Goal: Information Seeking & Learning: Find specific fact

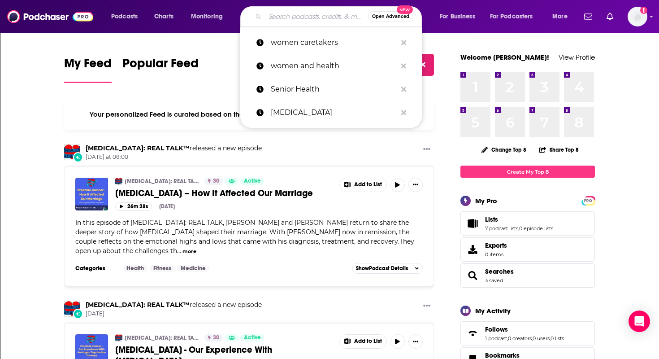
click at [268, 15] on input "Search podcasts, credits, & more..." at bounding box center [316, 16] width 103 height 14
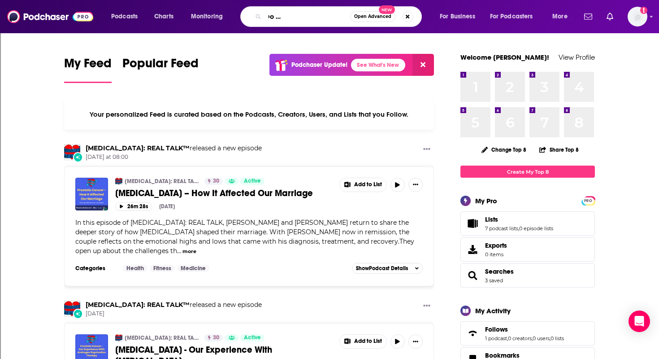
scroll to position [0, 63]
type input "Why they Won't Do What I Tell them to Do"
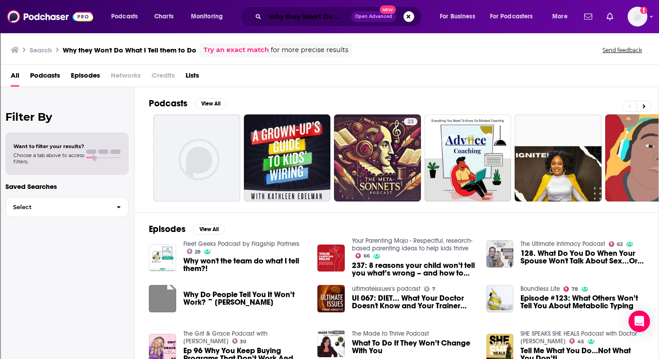
click at [297, 13] on input "Why they Won't Do What I Tell them to Do" at bounding box center [308, 16] width 86 height 14
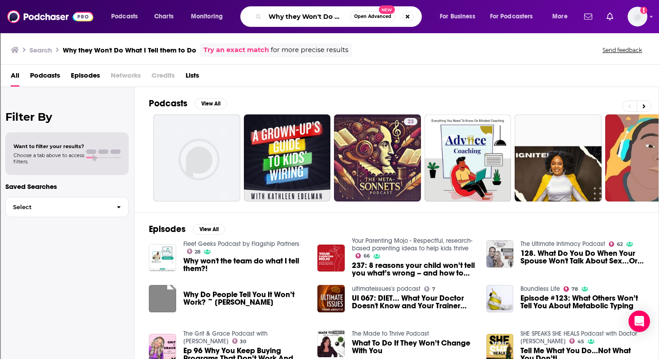
scroll to position [0, 63]
drag, startPoint x: 270, startPoint y: 16, endPoint x: 385, endPoint y: 17, distance: 115.7
click at [385, 17] on div "Why they Won't Do What I Tell them to Do Open Advanced New" at bounding box center [331, 16] width 182 height 21
type input "[PERSON_NAME]"
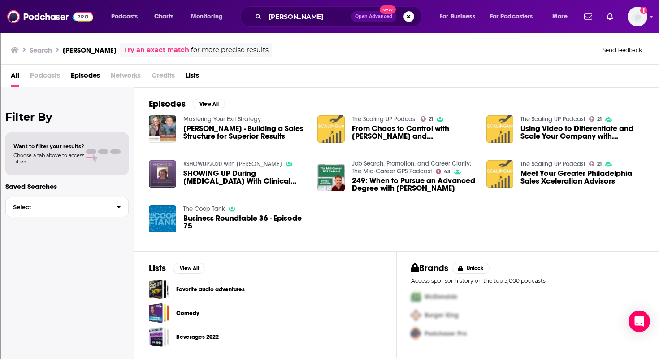
click at [242, 135] on span "[PERSON_NAME] - Building a Sales Structure for Superior Results" at bounding box center [245, 132] width 124 height 15
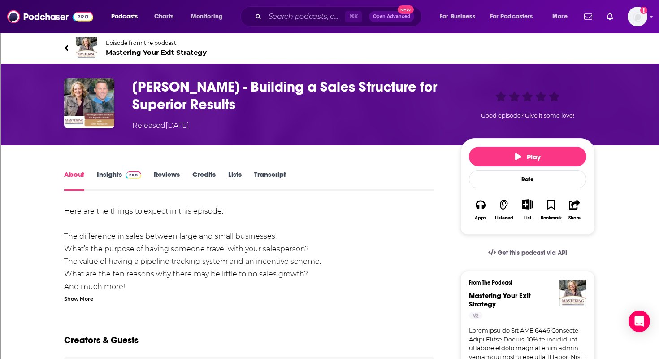
click at [70, 173] on link "About" at bounding box center [74, 180] width 20 height 21
click at [111, 170] on link "Insights" at bounding box center [119, 180] width 44 height 21
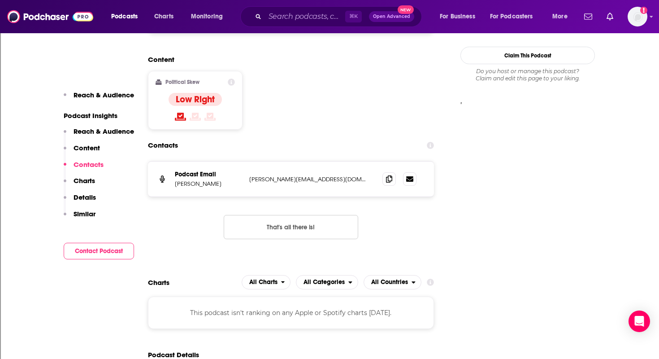
scroll to position [737, 0]
